Goal: Transaction & Acquisition: Book appointment/travel/reservation

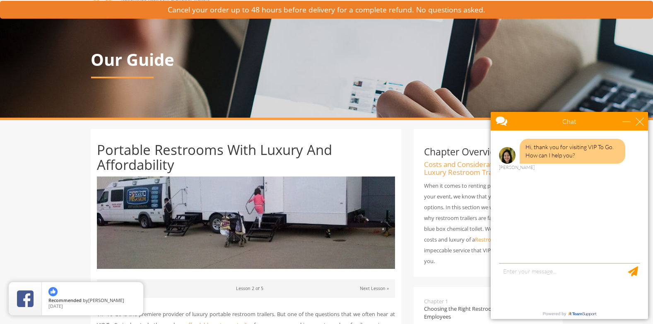
scroll to position [41, 0]
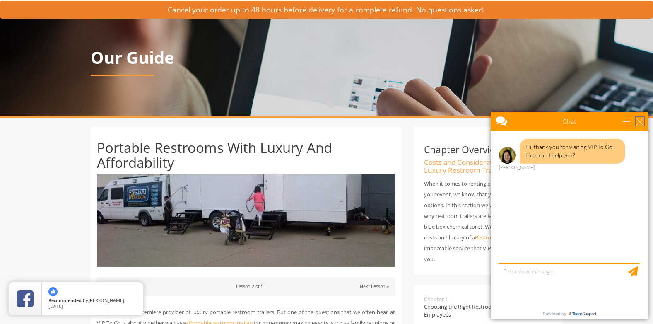
click at [641, 120] on div "close" at bounding box center [640, 121] width 8 height 8
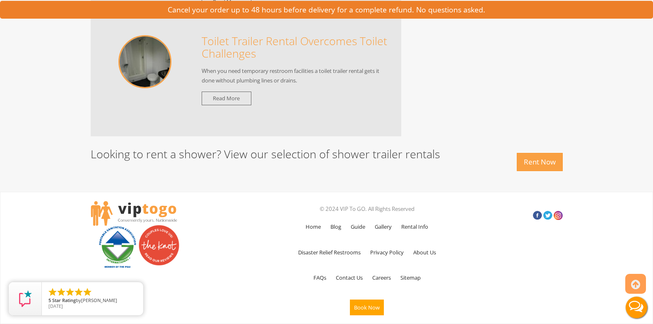
scroll to position [1366, 0]
click at [345, 278] on link "Contact Us" at bounding box center [349, 278] width 35 height 24
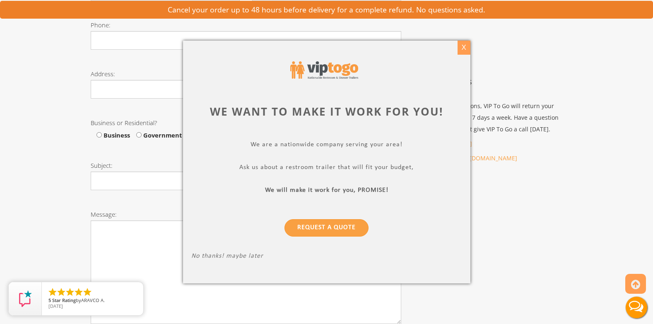
click at [463, 48] on div "X" at bounding box center [463, 48] width 13 height 14
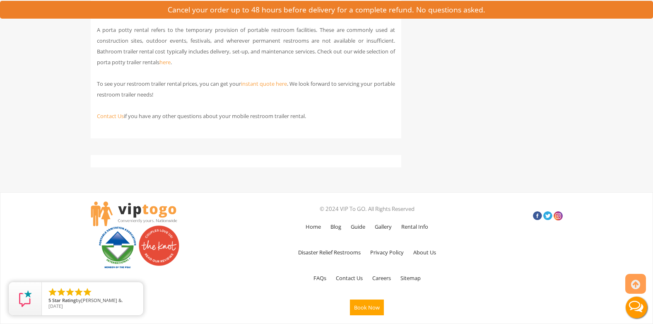
scroll to position [3504, 0]
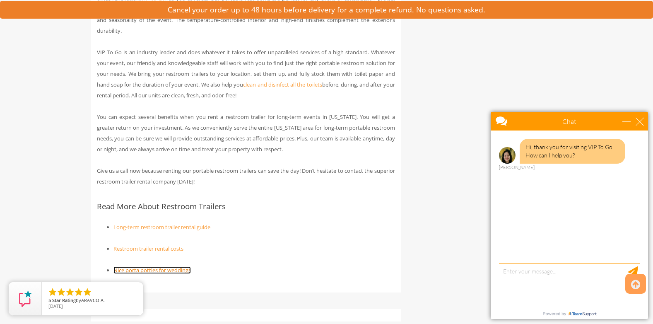
click at [140, 266] on link "Nice porta potties for weddings" at bounding box center [152, 269] width 77 height 7
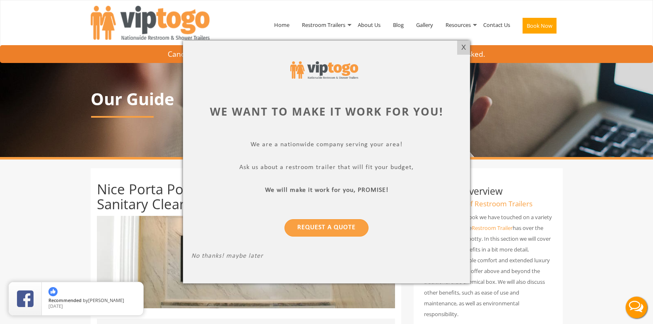
click at [462, 46] on div "X" at bounding box center [463, 48] width 13 height 14
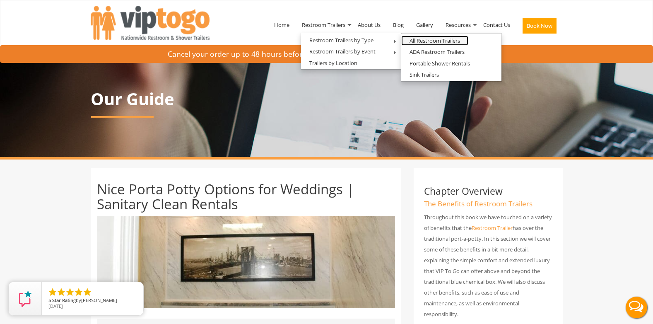
drag, startPoint x: 430, startPoint y: 41, endPoint x: 486, endPoint y: 84, distance: 70.0
click at [430, 41] on link "All Restroom Trailers" at bounding box center [434, 41] width 67 height 10
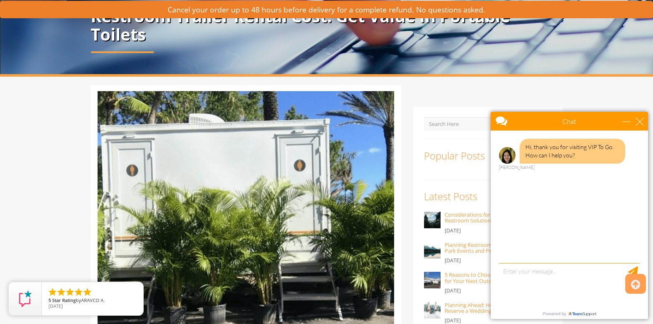
scroll to position [138, 0]
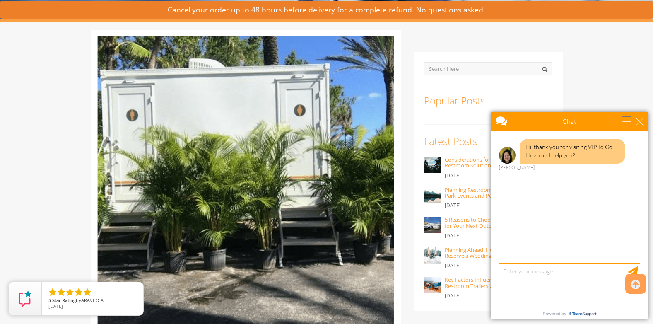
click at [625, 121] on div "minimize" at bounding box center [627, 121] width 8 height 8
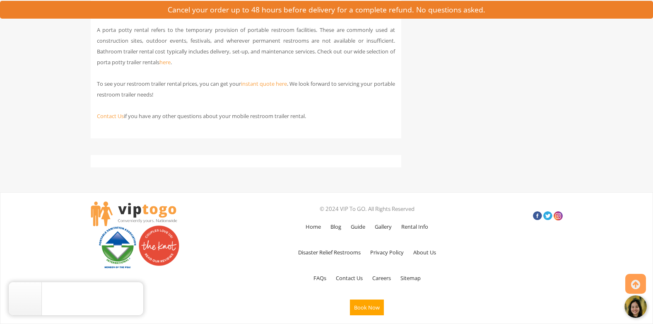
scroll to position [2979, 0]
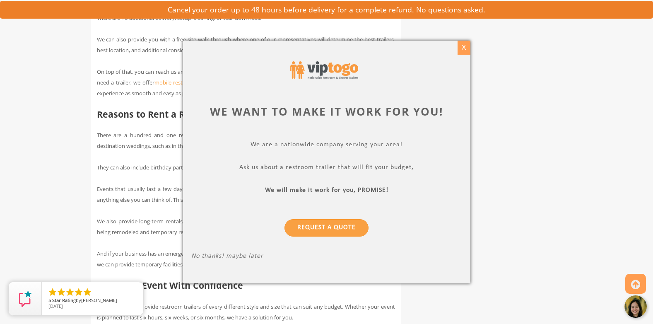
click at [463, 47] on div "X" at bounding box center [463, 48] width 13 height 14
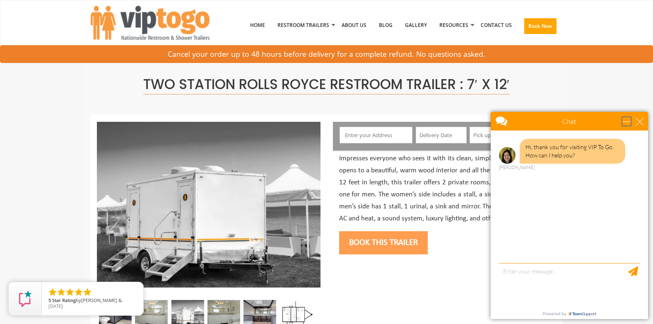
drag, startPoint x: 626, startPoint y: 122, endPoint x: 1089, endPoint y: 236, distance: 476.6
click at [626, 122] on div "minimize" at bounding box center [627, 121] width 8 height 8
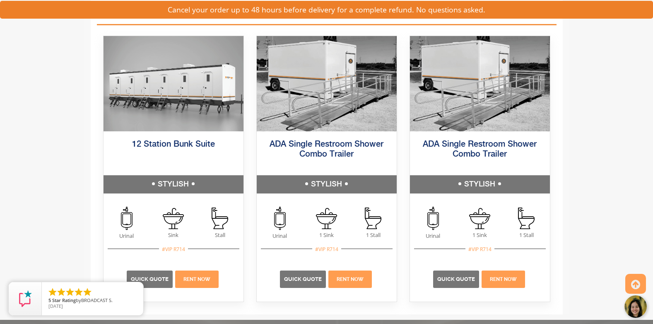
scroll to position [1189, 0]
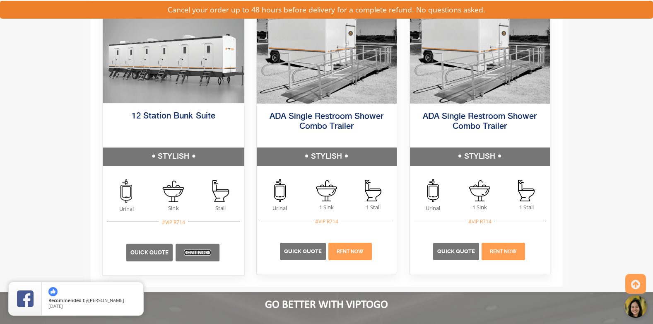
click at [197, 253] on link "Rent Now" at bounding box center [197, 253] width 27 height 6
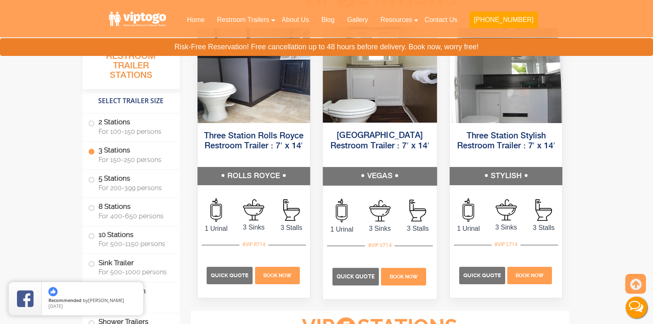
scroll to position [994, 0]
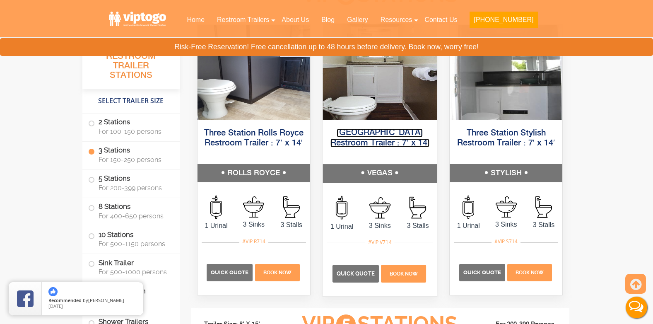
click at [378, 132] on link "[GEOGRAPHIC_DATA] Restroom Trailer : 7′ x 14′" at bounding box center [380, 137] width 99 height 19
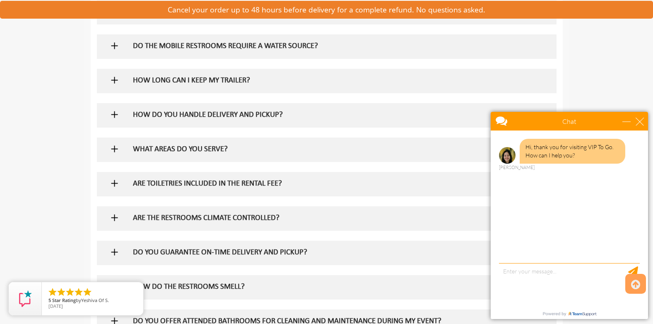
scroll to position [635, 0]
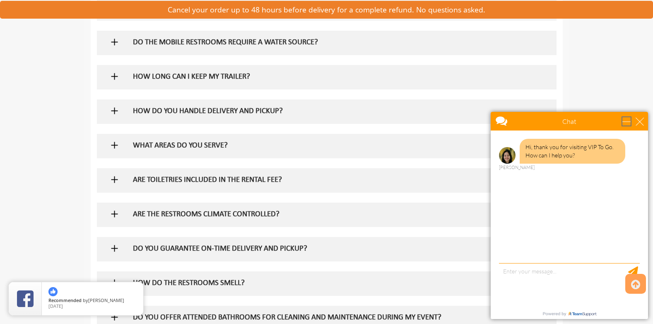
click at [627, 123] on div "minimize" at bounding box center [627, 121] width 8 height 8
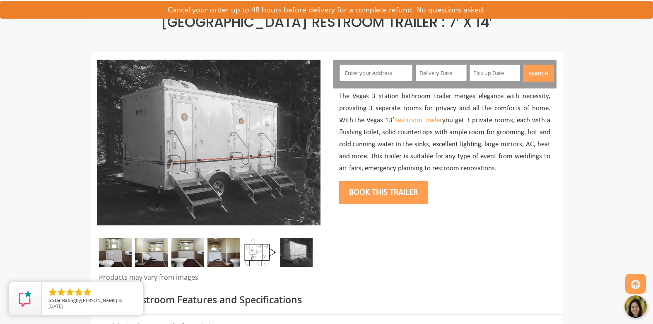
scroll to position [55, 0]
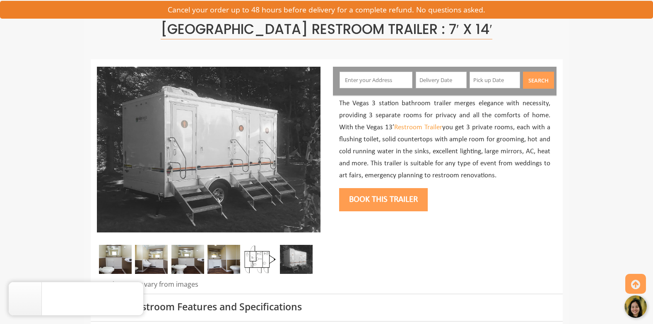
click at [380, 205] on button "Book this trailer" at bounding box center [383, 199] width 89 height 23
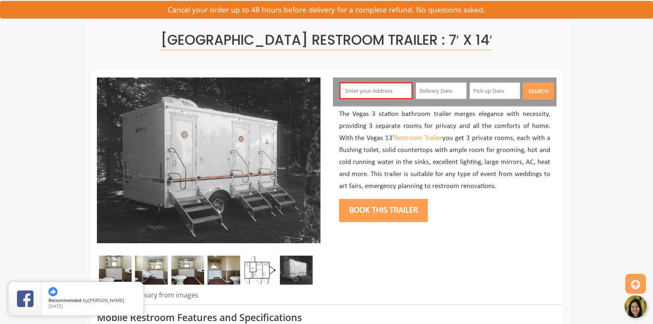
scroll to position [44, 0]
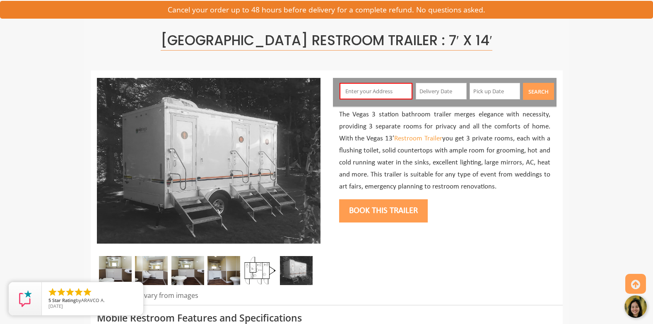
click at [370, 92] on input "text" at bounding box center [376, 91] width 73 height 17
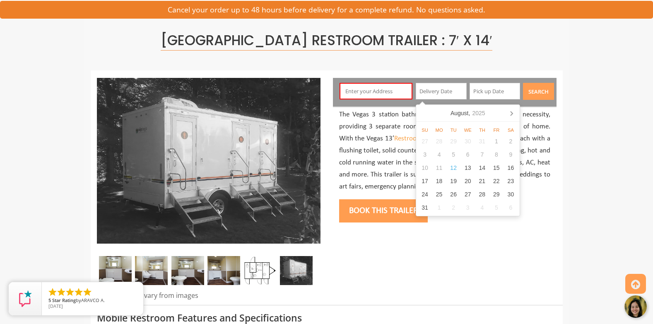
click at [436, 90] on input "text" at bounding box center [441, 91] width 51 height 17
click at [513, 113] on icon at bounding box center [511, 112] width 13 height 13
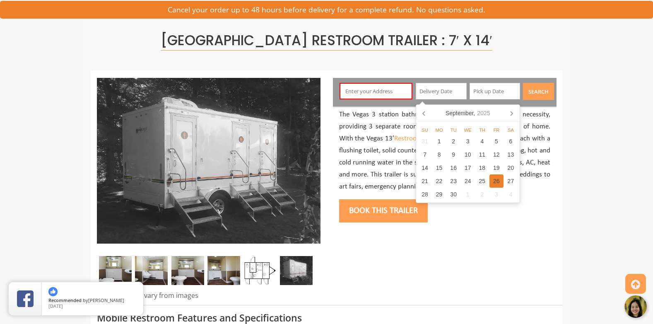
click at [495, 179] on div "26" at bounding box center [497, 180] width 14 height 13
type input "[DATE]"
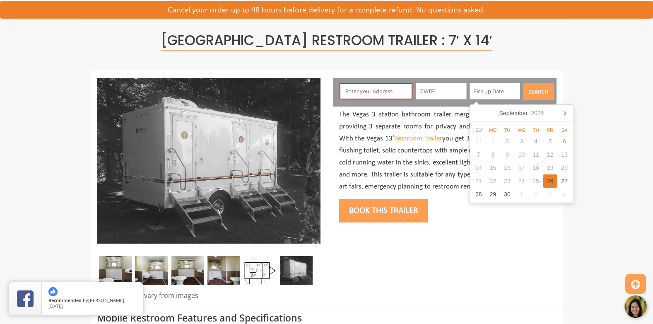
click at [551, 181] on div "26" at bounding box center [550, 180] width 14 height 13
type input "[DATE]"
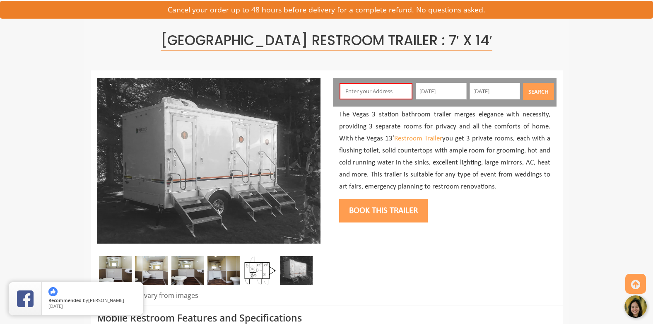
click at [364, 92] on input "text" at bounding box center [376, 91] width 73 height 17
drag, startPoint x: 614, startPoint y: 101, endPoint x: 373, endPoint y: 104, distance: 241.5
click at [370, 94] on input "text" at bounding box center [376, 91] width 73 height 17
paste input "[STREET_ADDRESS][DATE][US_STATE]"
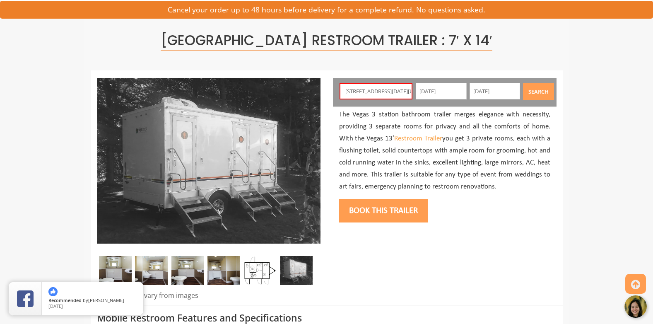
scroll to position [0, 83]
type input "[STREET_ADDRESS][DATE][US_STATE]"
click at [378, 213] on button "Book this trailer" at bounding box center [383, 210] width 89 height 23
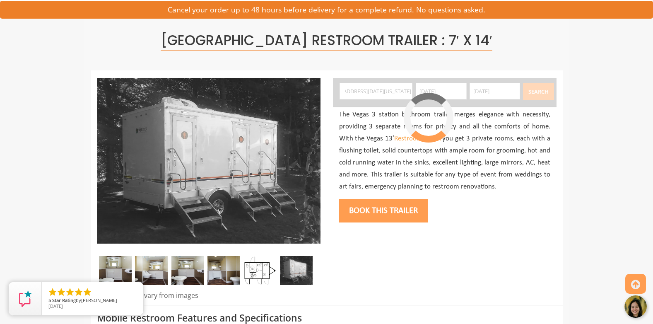
scroll to position [0, 0]
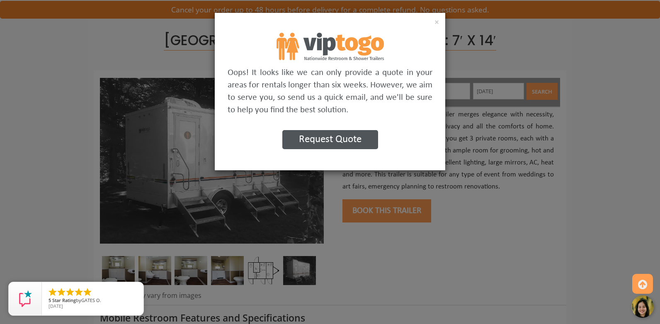
click at [356, 143] on button "Request Quote" at bounding box center [330, 139] width 96 height 19
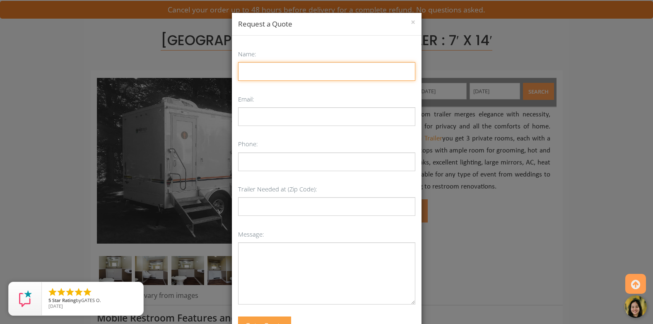
click at [268, 72] on input "Name:" at bounding box center [326, 71] width 177 height 19
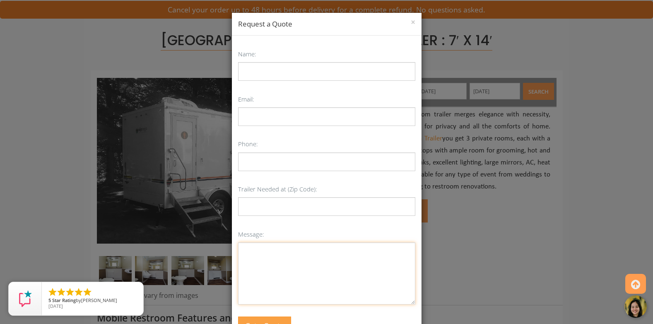
drag, startPoint x: 287, startPoint y: 285, endPoint x: 275, endPoint y: 268, distance: 20.6
click at [288, 285] on textarea "Message:" at bounding box center [326, 273] width 177 height 62
paste textarea "Restroom Trailers Rental Hello, I am reaching out to inquire about renting a re…"
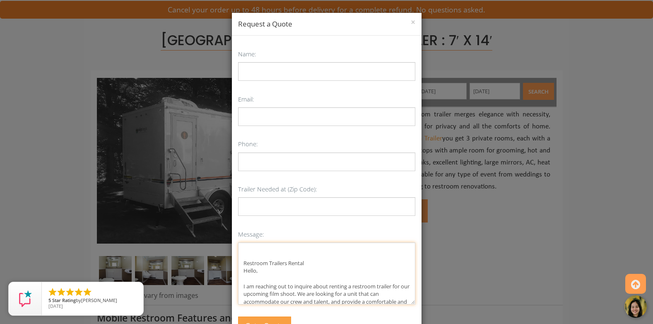
scroll to position [132, 0]
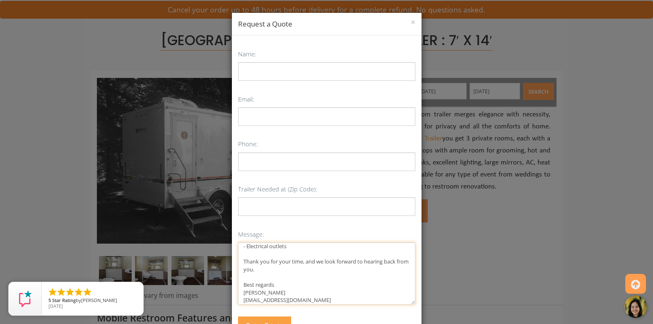
click at [251, 292] on textarea "Restroom Trailers Rental Hello, I am reaching out to inquire about renting a re…" at bounding box center [326, 273] width 177 height 62
type textarea "Restroom Trailers Rental Hello, I am reaching out to inquire about renting a re…"
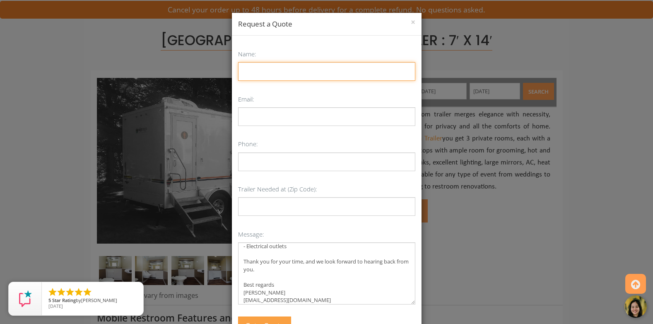
click at [255, 69] on input "Name:" at bounding box center [326, 71] width 177 height 19
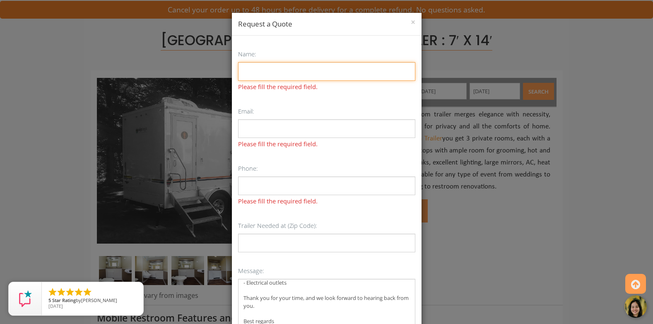
paste input "[PERSON_NAME] [PERSON_NAME] more at: [URL][DOMAIN_NAME] Read more at: [URL][DOM…"
type input "[PERSON_NAME] [PERSON_NAME] more at: [URL][DOMAIN_NAME] Read more at: [URL][DOM…"
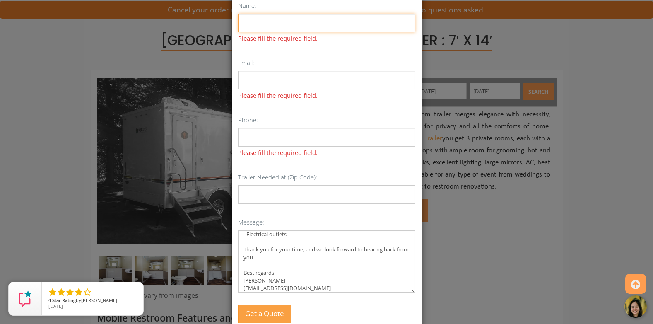
scroll to position [55, 0]
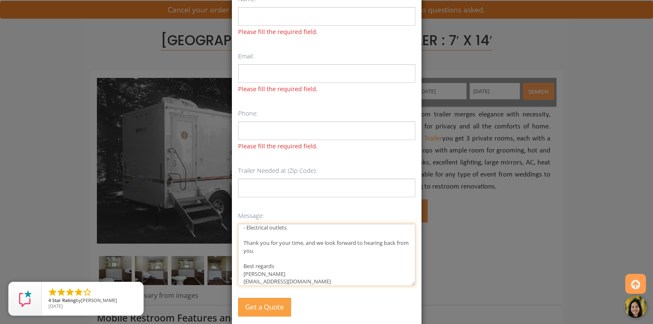
click at [249, 272] on textarea "Restroom Trailers Rental Hello, I am reaching out to inquire about renting a re…" at bounding box center [326, 255] width 177 height 62
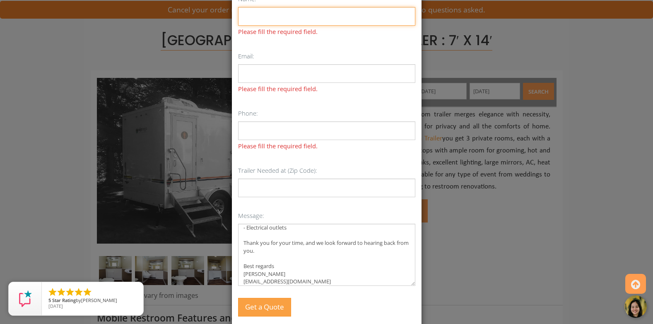
click at [266, 15] on input "Name:" at bounding box center [326, 16] width 177 height 19
paste input "Read more at: [URL][DOMAIN_NAME]"
type input "[PERSON_NAME]"
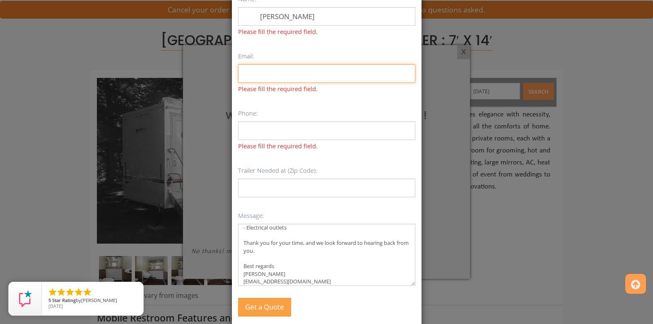
type input "[EMAIL_ADDRESS][DOMAIN_NAME]"
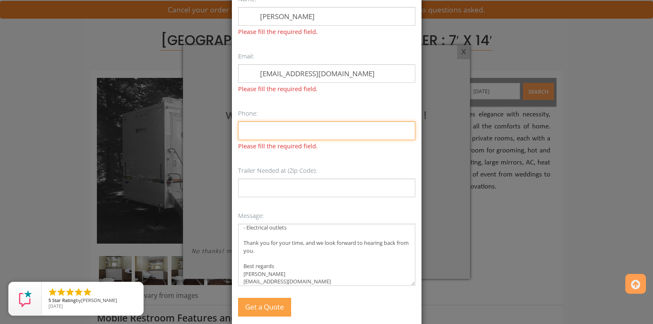
type input "18584801334"
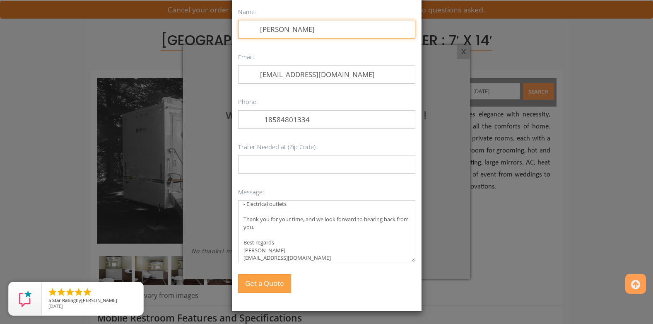
scroll to position [42, 0]
type input "[PERSON_NAME]"
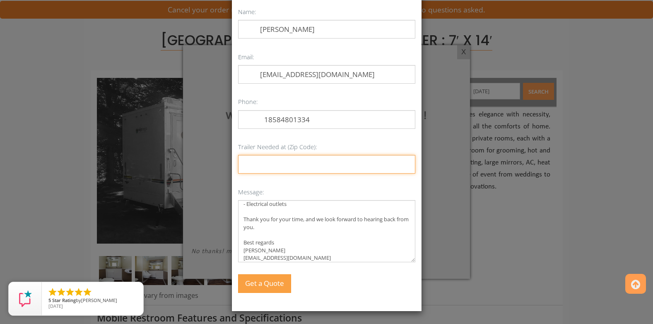
click at [285, 165] on input "Trailer Needed at (Zip Code):" at bounding box center [326, 164] width 177 height 19
click at [308, 160] on input "Trailer Needed at (Zip Code):" at bounding box center [326, 164] width 177 height 19
paste input "78401"
type input "78401"
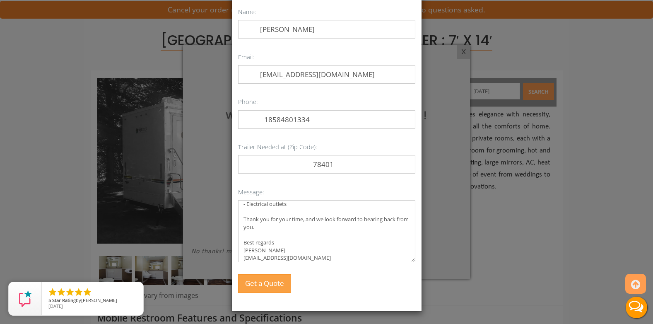
click at [355, 147] on p "Trailer Needed at (Zip Code): 78401" at bounding box center [326, 157] width 177 height 33
click at [262, 287] on button "Get a Quote" at bounding box center [264, 284] width 52 height 18
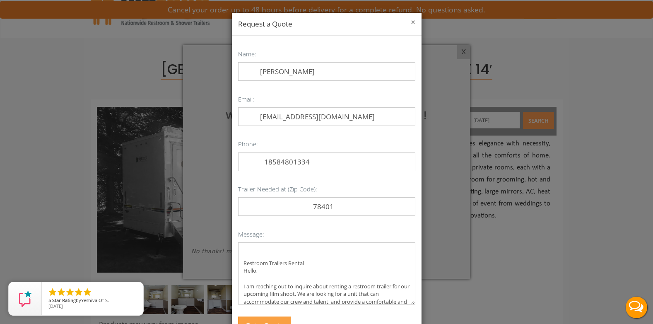
scroll to position [0, 0]
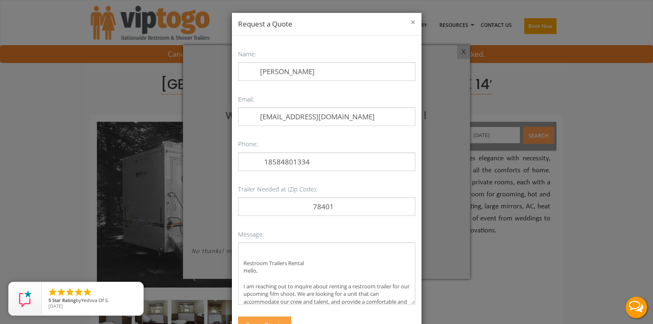
click at [411, 21] on button "×" at bounding box center [413, 22] width 5 height 8
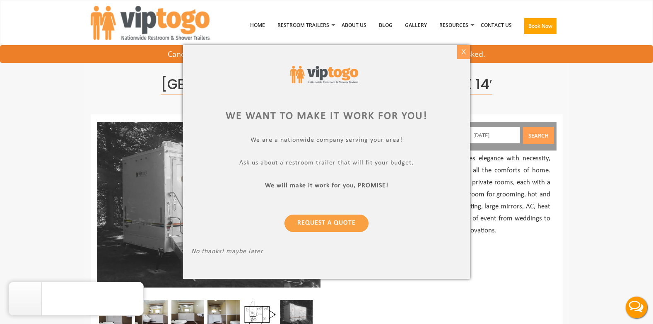
click at [464, 53] on div "X" at bounding box center [463, 52] width 13 height 14
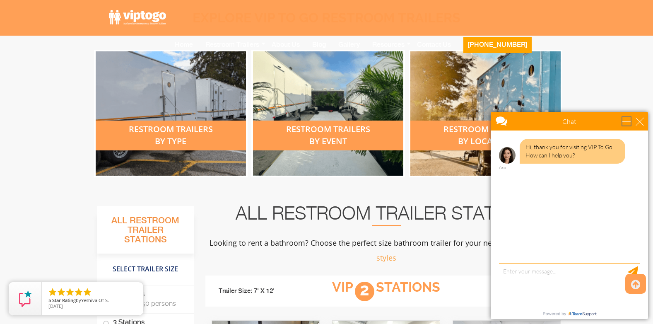
click at [625, 121] on div "minimize" at bounding box center [627, 121] width 8 height 8
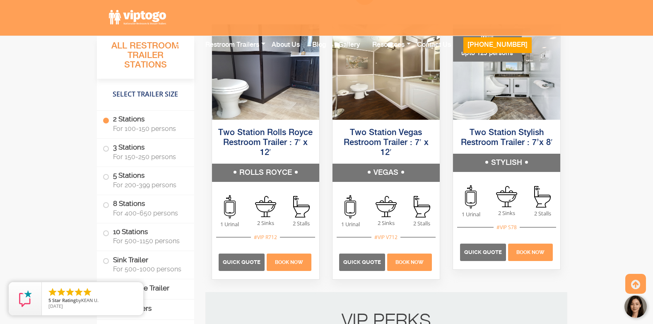
scroll to position [635, 0]
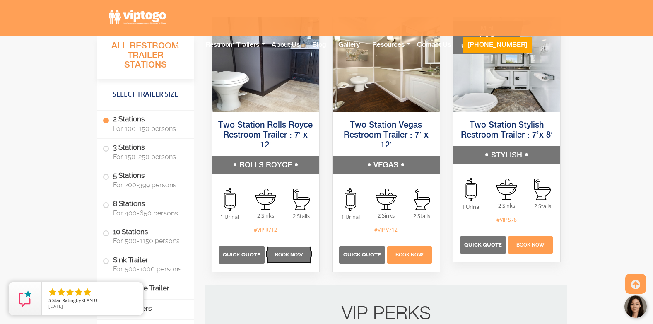
click at [283, 255] on span "Book Now" at bounding box center [289, 255] width 28 height 6
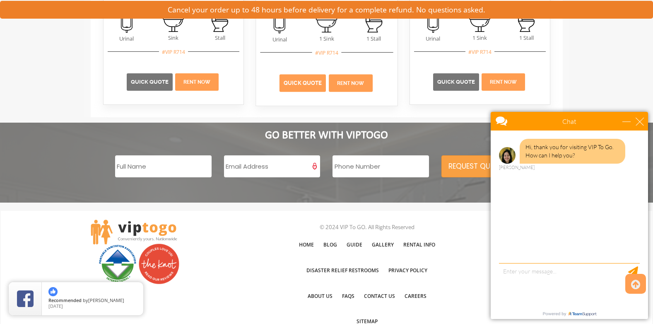
scroll to position [1368, 0]
